Goal: Check status

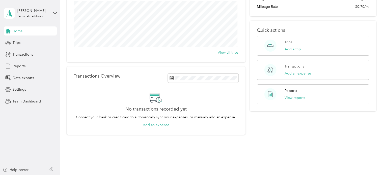
scroll to position [76, 0]
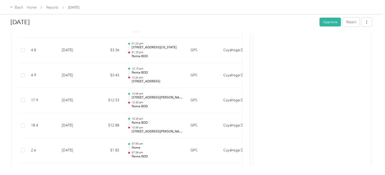
scroll to position [1159, 0]
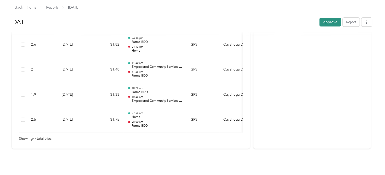
click at [331, 22] on button "Approve" at bounding box center [329, 22] width 21 height 9
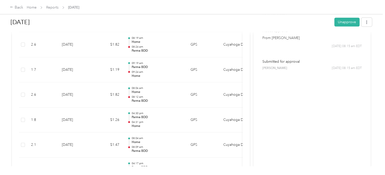
scroll to position [0, 0]
